Goal: Transaction & Acquisition: Subscribe to service/newsletter

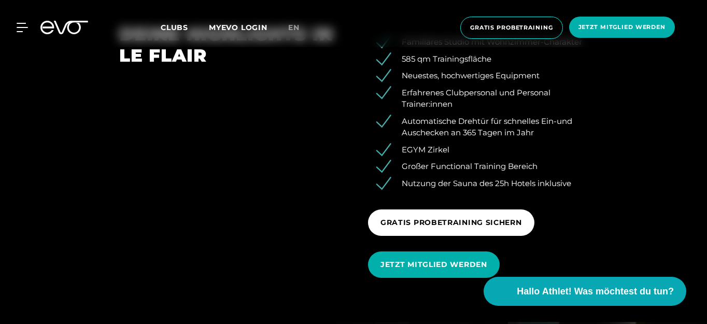
scroll to position [1124, 0]
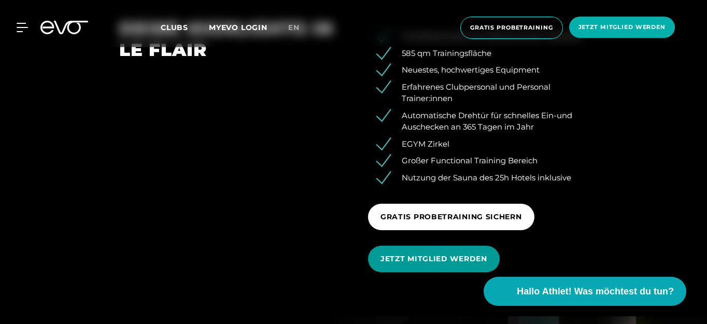
click at [448, 258] on span "JETZT MITGLIED WERDEN" at bounding box center [433, 258] width 107 height 11
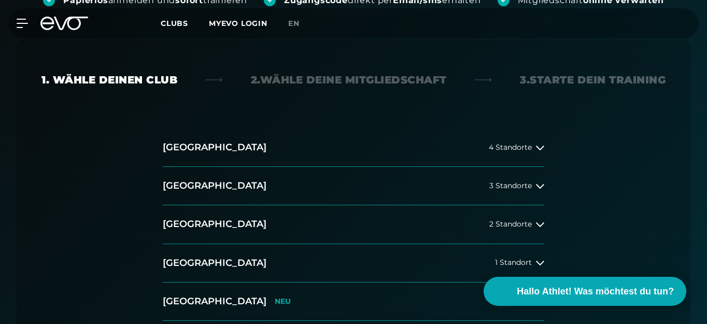
scroll to position [238, 0]
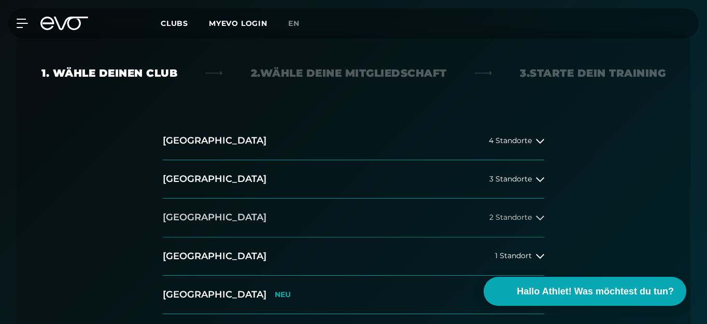
click at [540, 218] on icon at bounding box center [540, 218] width 8 height 8
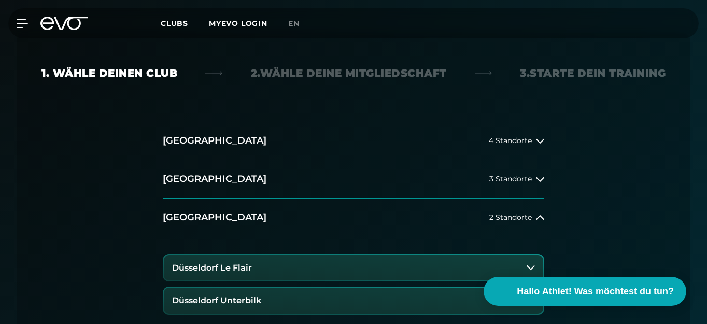
click at [530, 270] on icon at bounding box center [531, 267] width 8 height 8
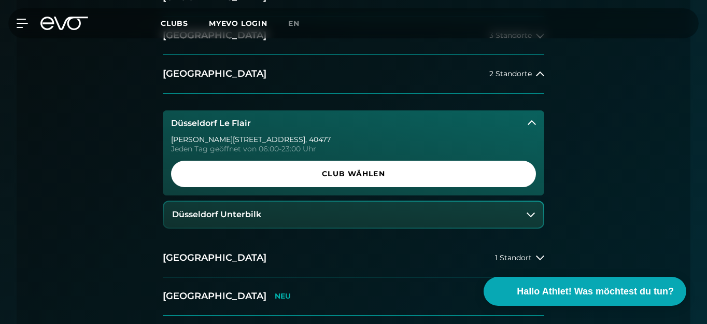
scroll to position [385, 0]
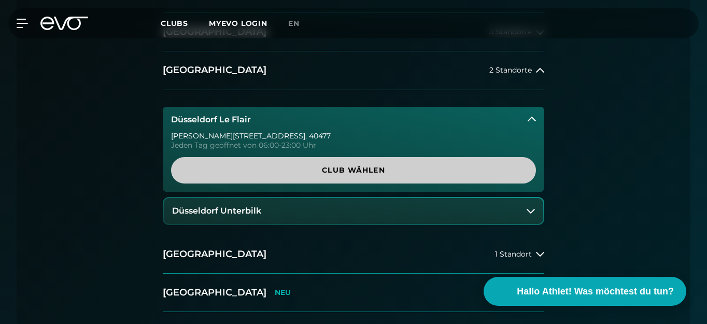
click at [375, 166] on span "Club wählen" at bounding box center [353, 170] width 340 height 11
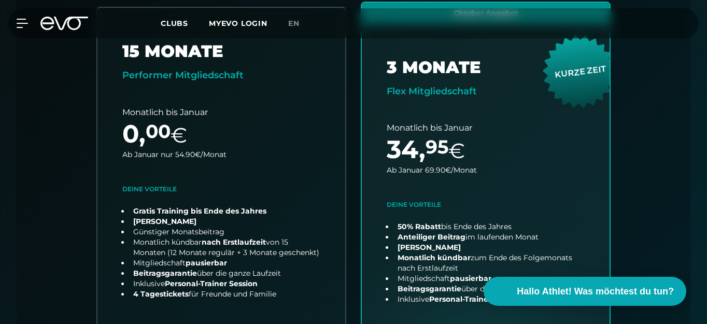
scroll to position [0, 0]
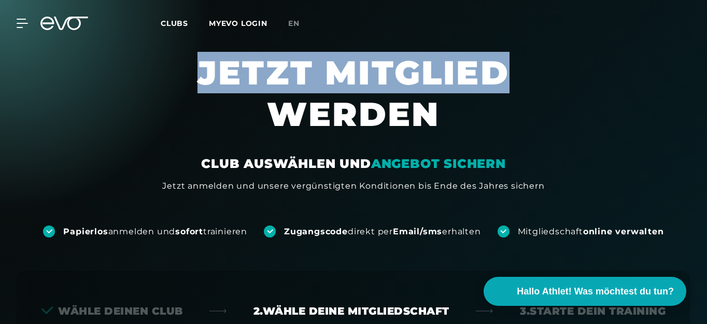
drag, startPoint x: 706, startPoint y: 35, endPoint x: 707, endPoint y: 42, distance: 7.3
click at [705, 35] on div "MyEVO Login Über EVO Mitgliedschaften Probetraining TAGESPASS EVO Studios [GEOG…" at bounding box center [353, 23] width 707 height 47
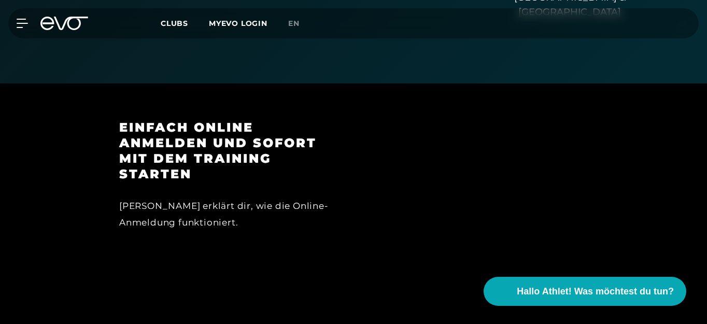
scroll to position [1027, 0]
